Goal: Information Seeking & Learning: Learn about a topic

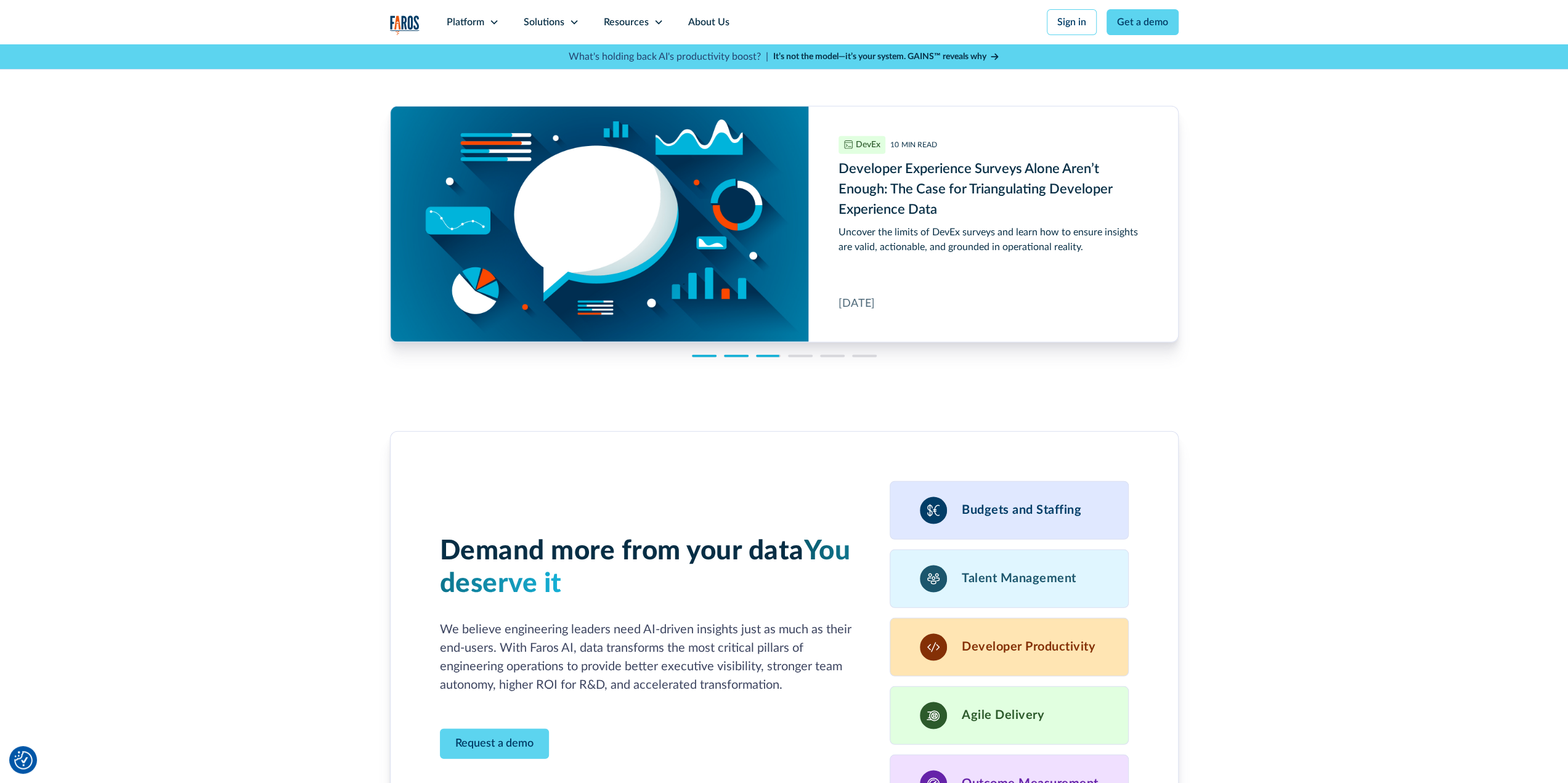
scroll to position [3267, 0]
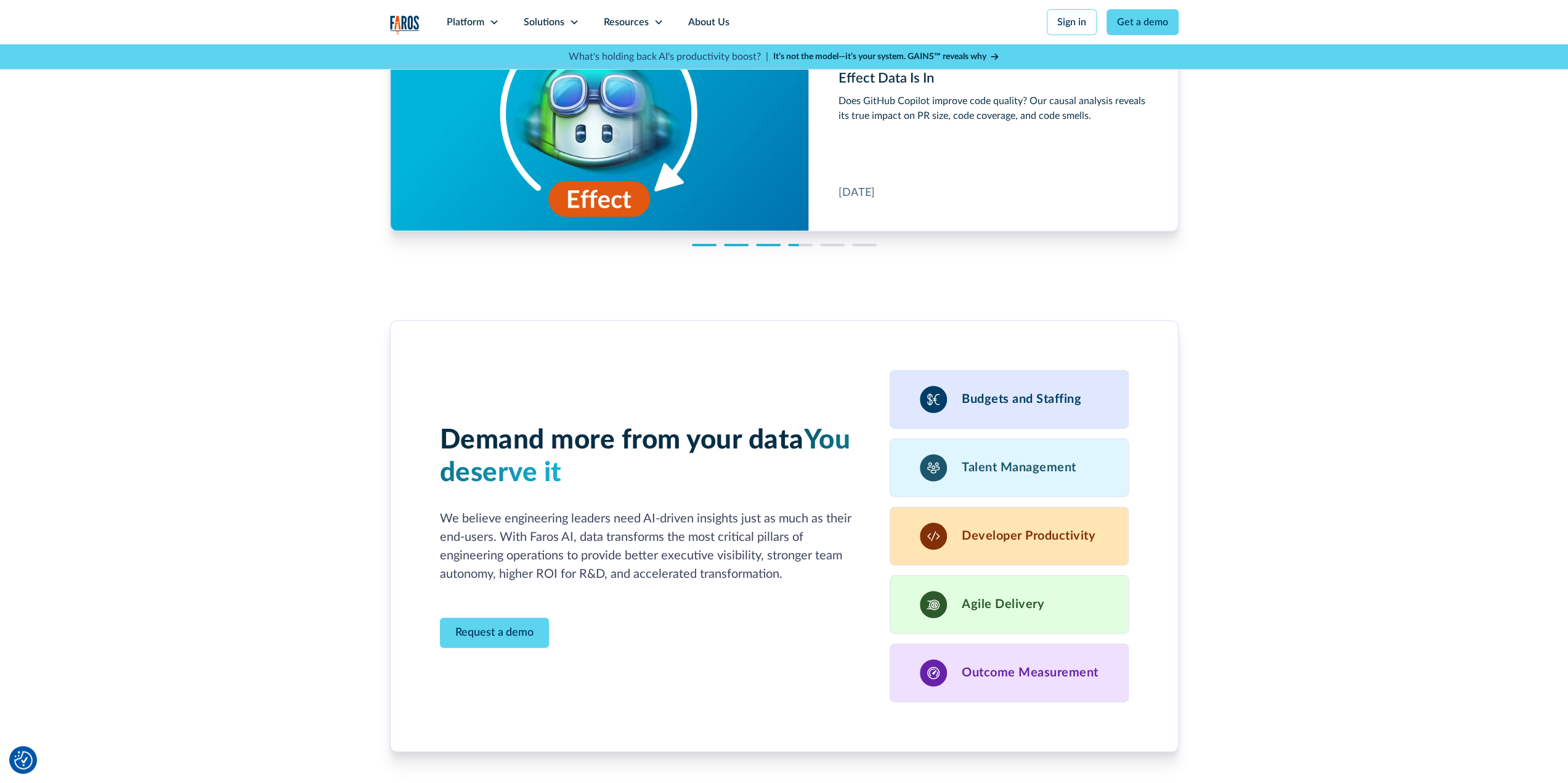
click at [1004, 529] on h3 "Developer Productivity" at bounding box center [1028, 536] width 134 height 15
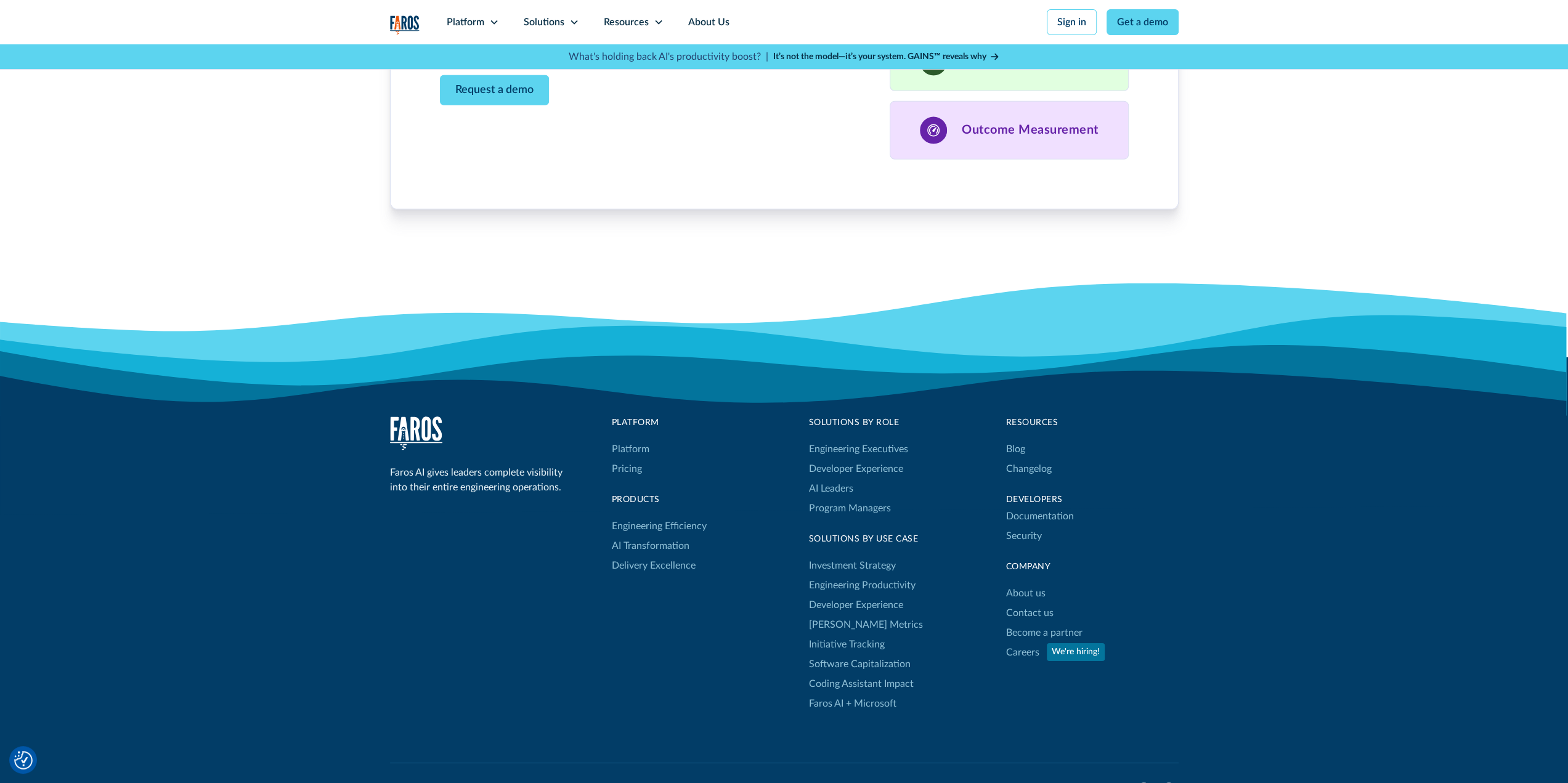
scroll to position [3900, 0]
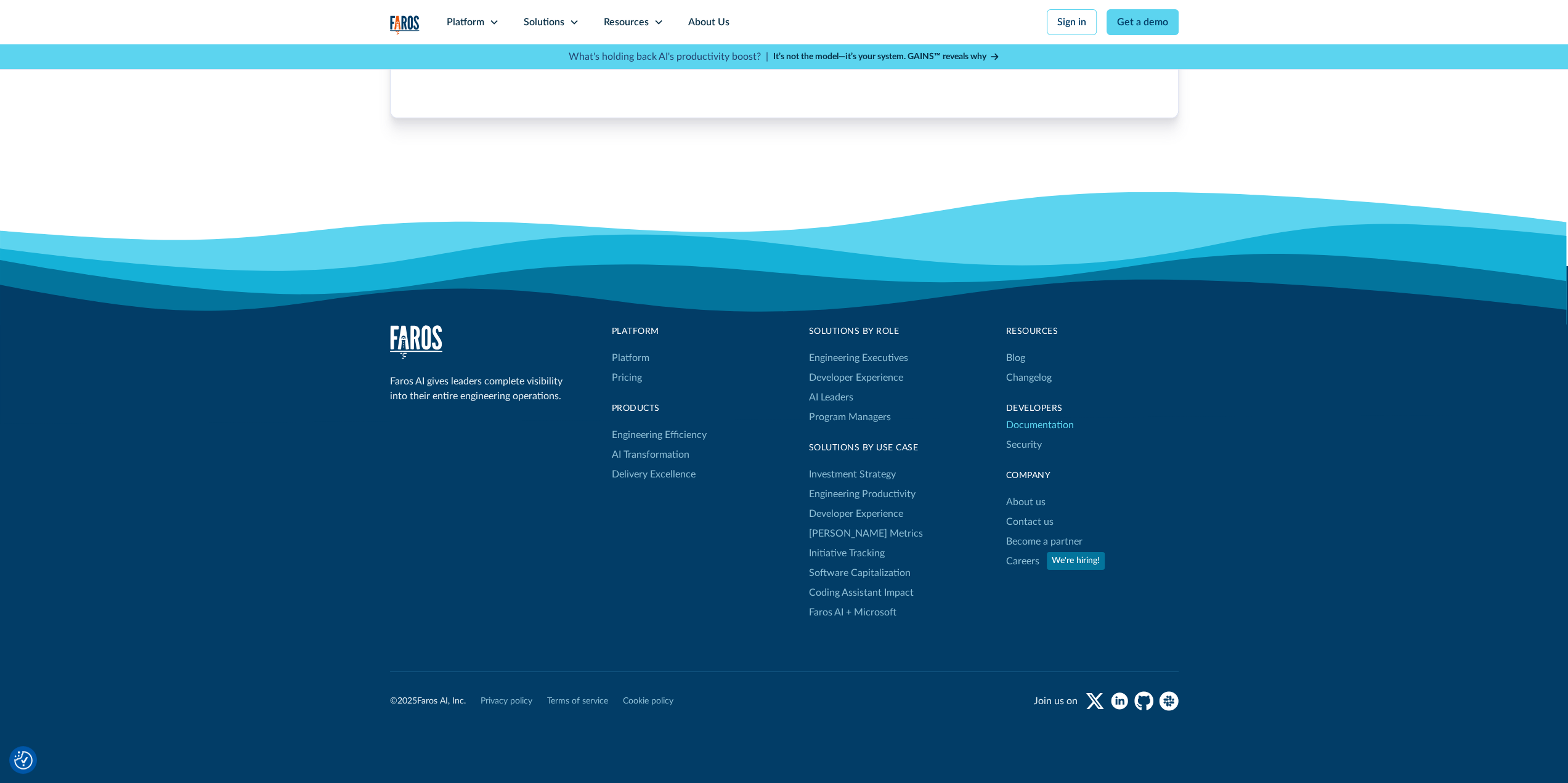
click at [1037, 415] on link "Documentation" at bounding box center [1039, 425] width 67 height 20
click at [838, 484] on link "Engineering Productivity" at bounding box center [862, 494] width 106 height 20
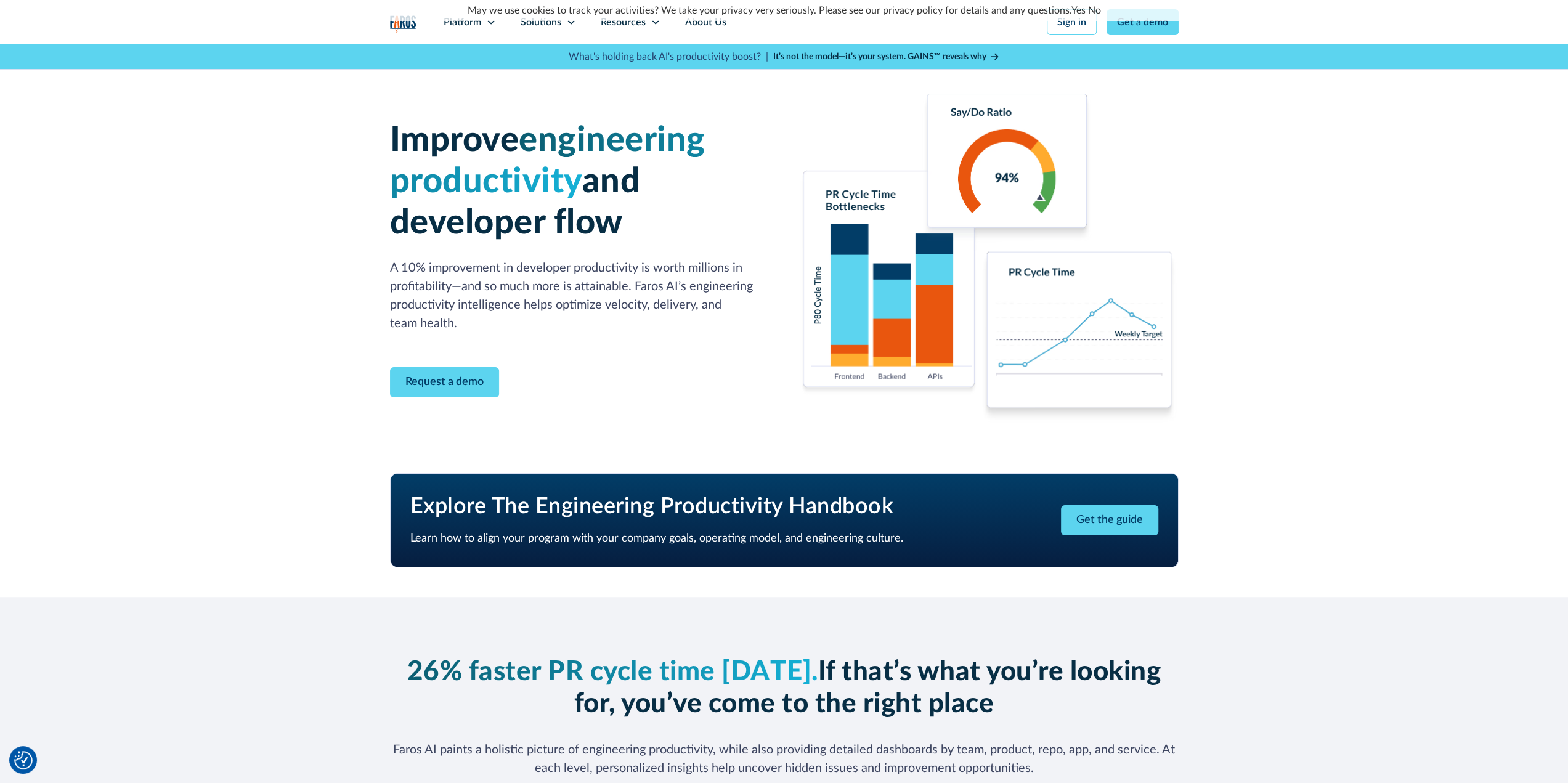
click at [871, 55] on strong "It’s not the model—it’s your system. GAINS™ reveals why" at bounding box center [880, 56] width 213 height 8
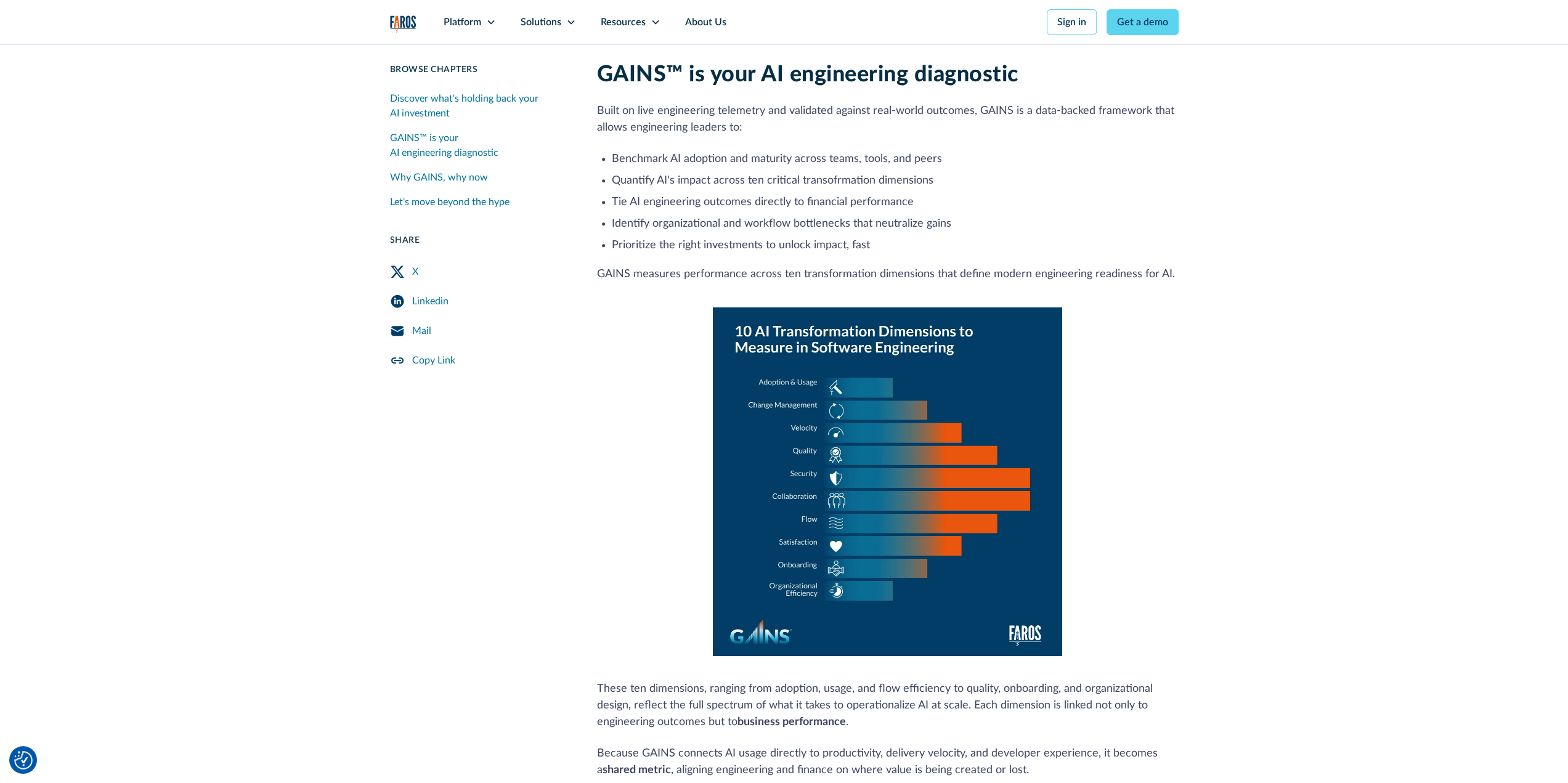
scroll to position [739, 0]
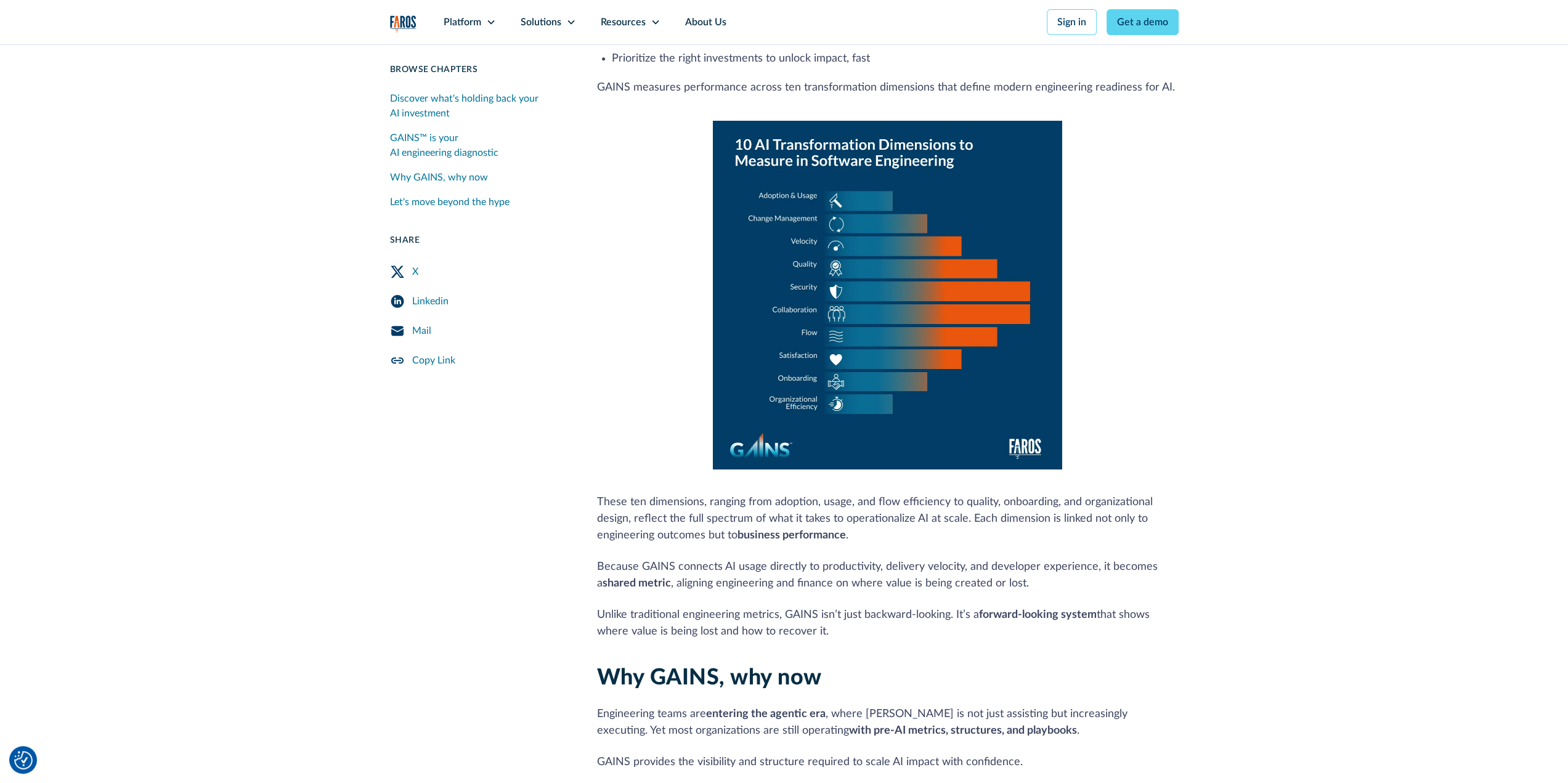
drag, startPoint x: 634, startPoint y: 486, endPoint x: 921, endPoint y: 621, distance: 317.2
click at [921, 621] on div "GAINS™ is your AI engineering diagnostic Built on live engineering telemetry an…" at bounding box center [887, 258] width 582 height 766
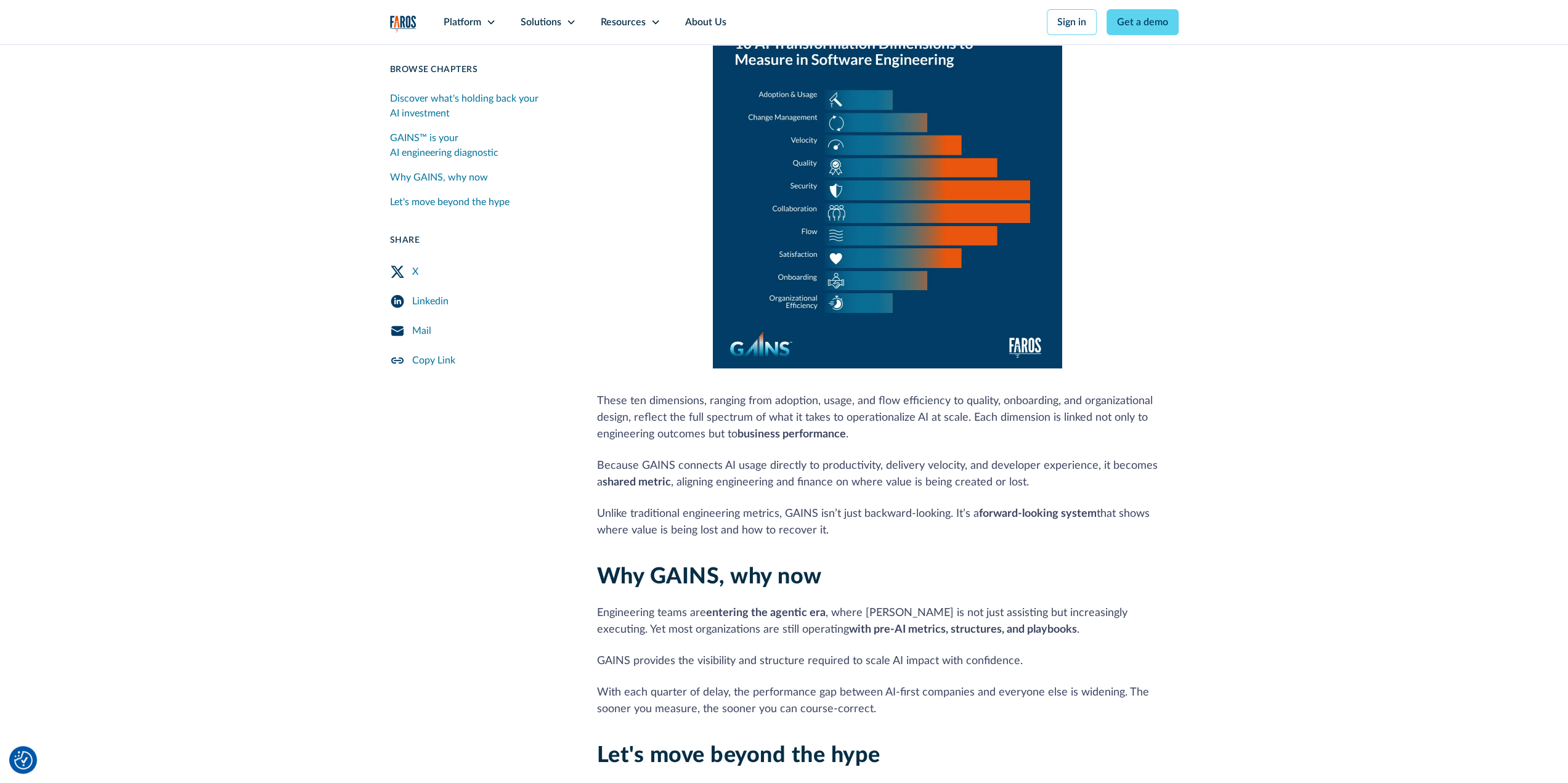
scroll to position [924, 0]
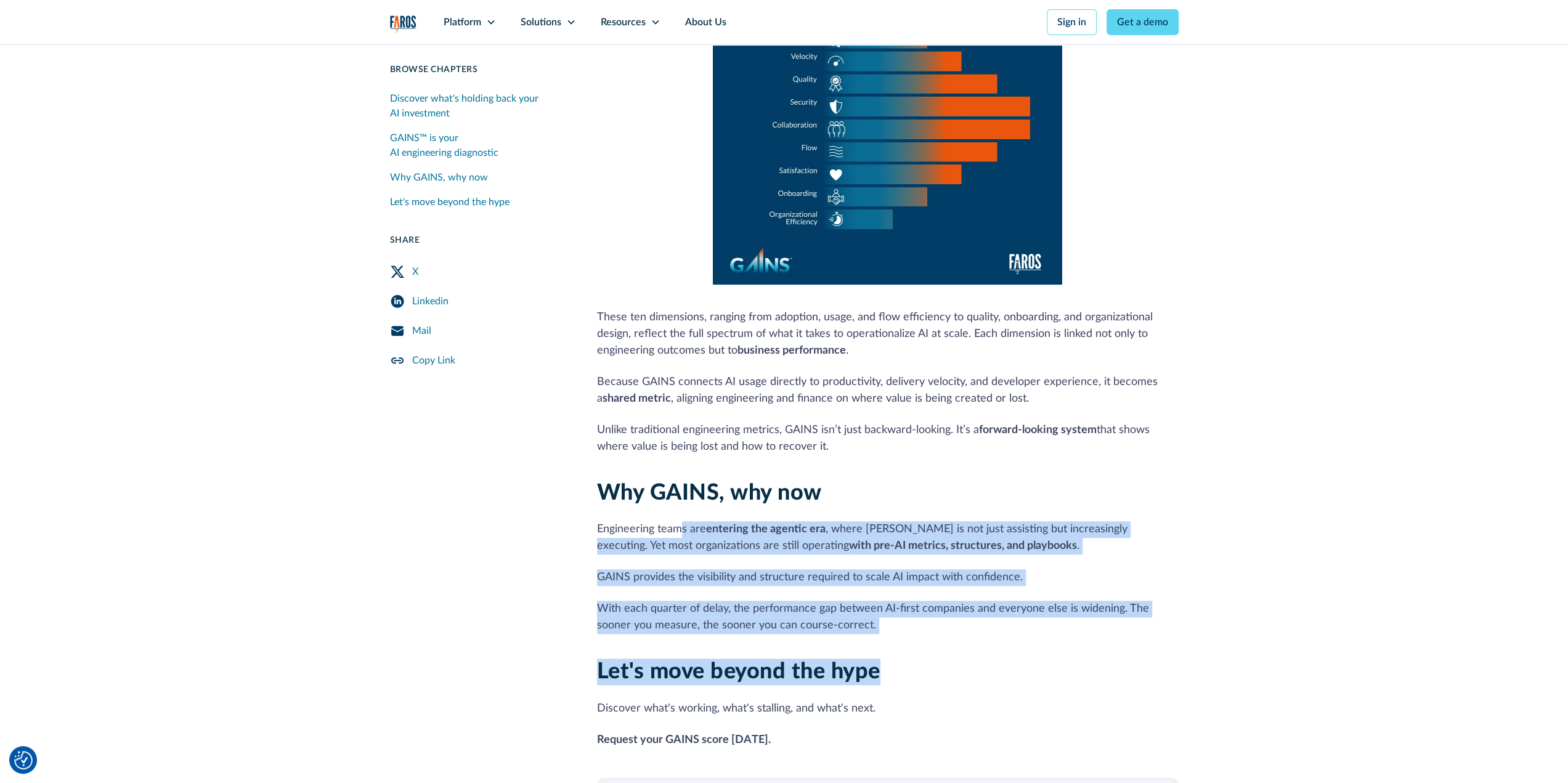
drag, startPoint x: 680, startPoint y: 515, endPoint x: 1019, endPoint y: 637, distance: 360.3
click at [1019, 637] on div "Discover what's holding back your AI investment Despite widespread adoption of …" at bounding box center [887, 96] width 582 height 1334
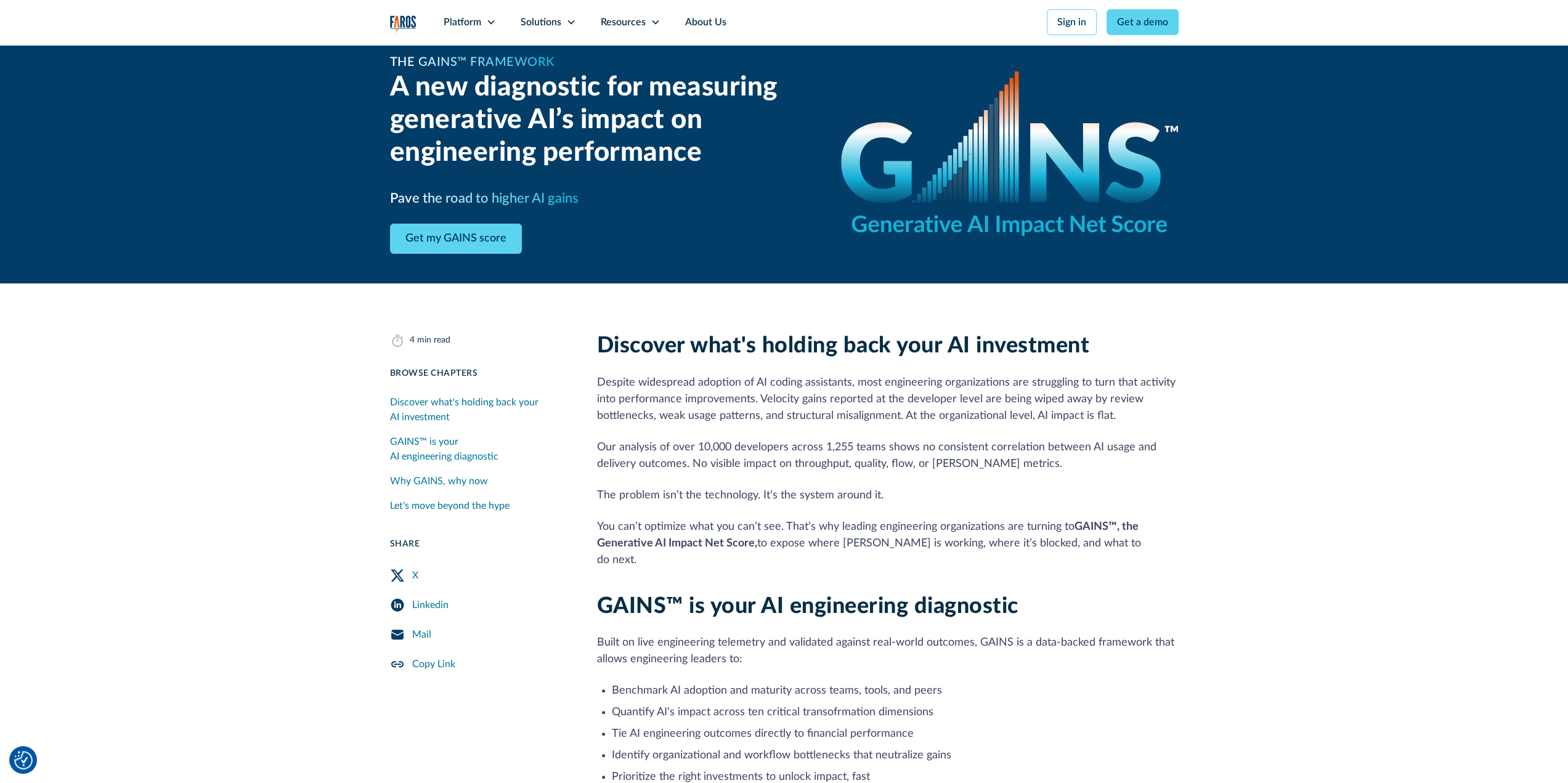
scroll to position [0, 0]
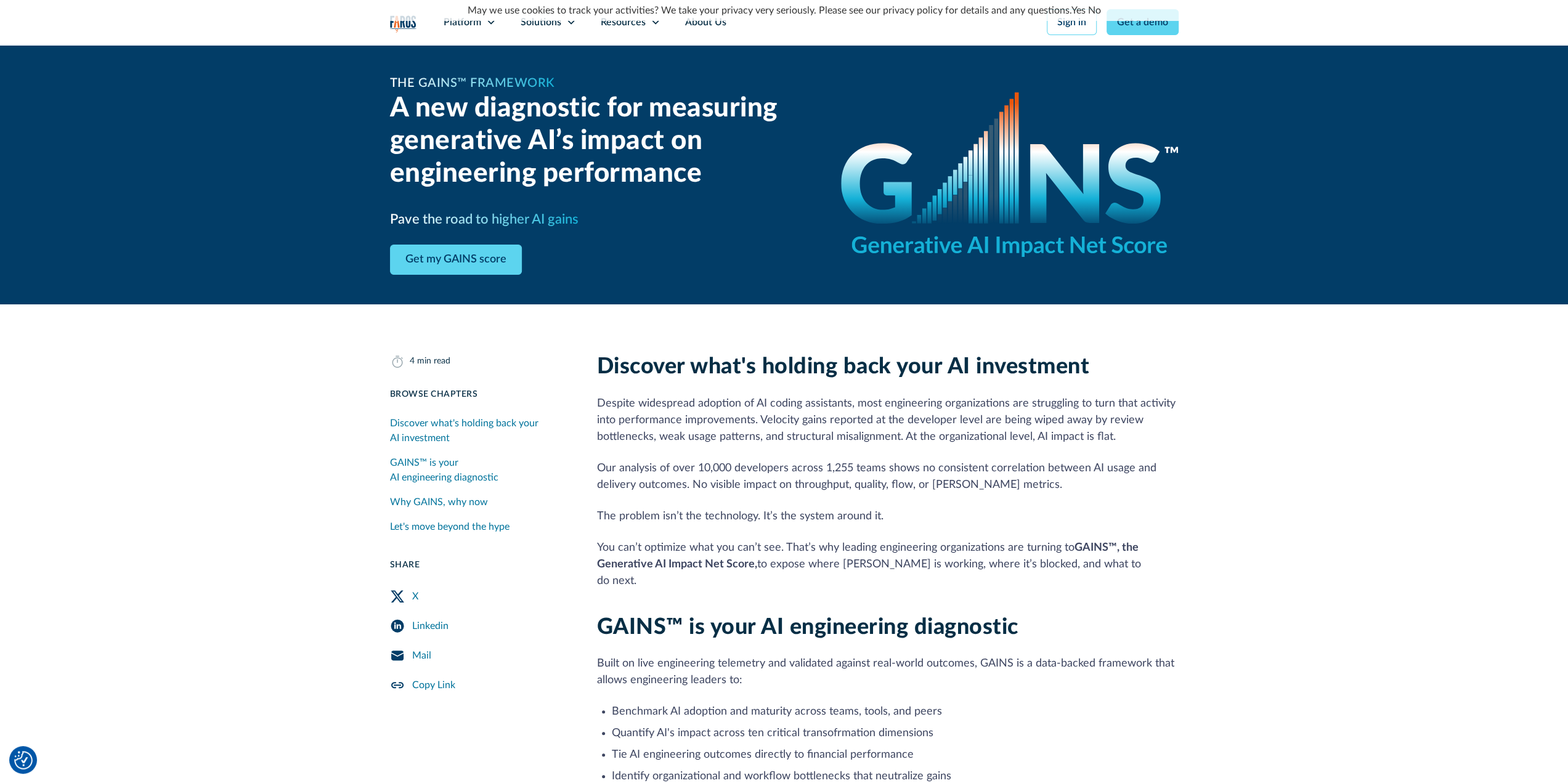
click at [430, 463] on div "GAINS™ is your AI engineering diagnostic" at bounding box center [478, 470] width 177 height 29
